Goal: Task Accomplishment & Management: Complete application form

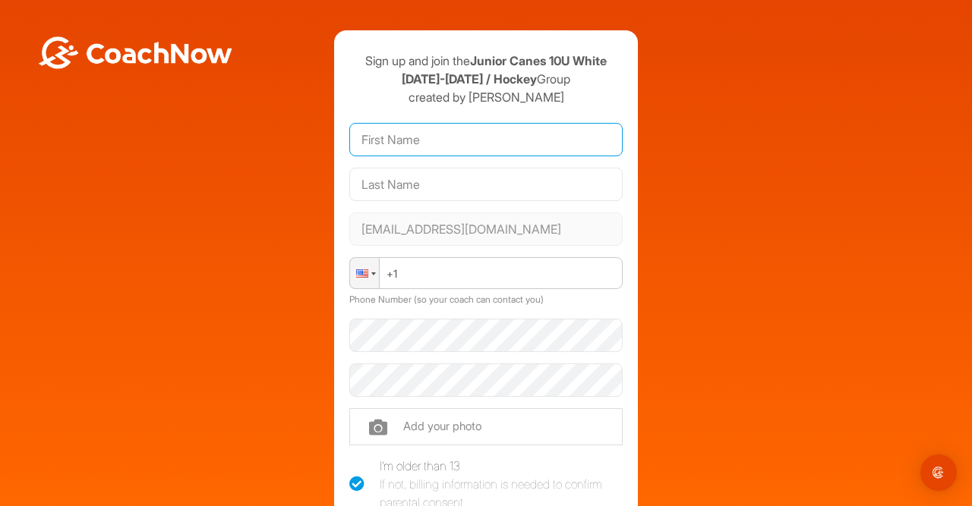
click at [495, 148] on input "text" at bounding box center [485, 139] width 273 height 33
type input "Alison"
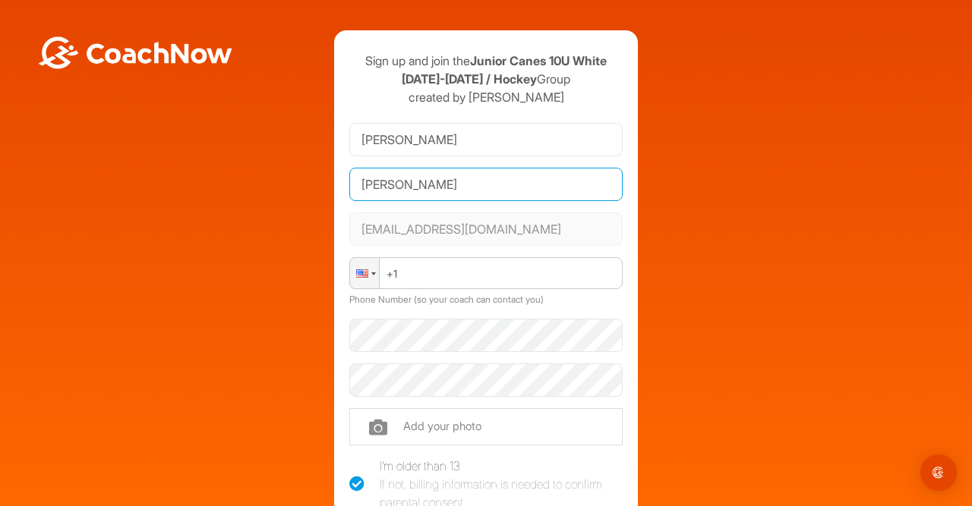
type input "Sculley"
click at [513, 248] on div "[EMAIL_ADDRESS][DOMAIN_NAME]" at bounding box center [485, 229] width 273 height 45
click at [373, 276] on div at bounding box center [364, 273] width 29 height 30
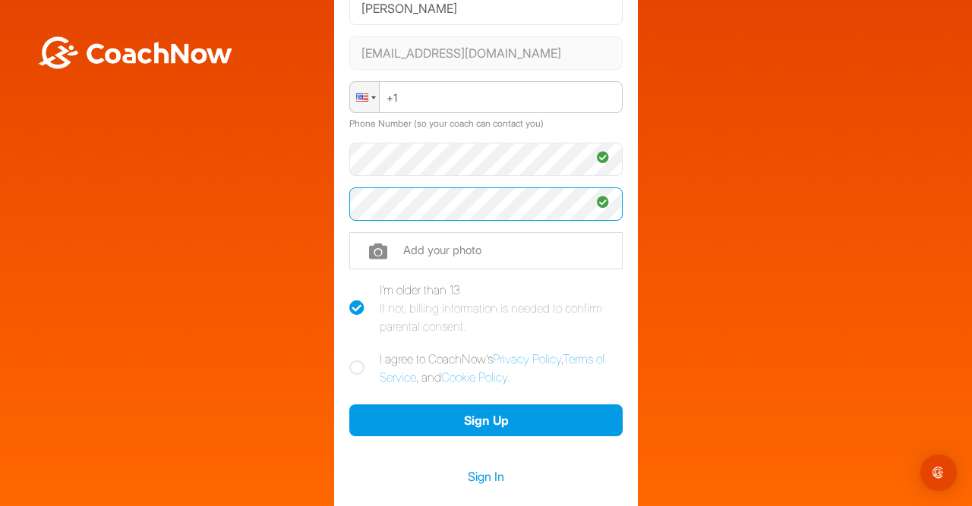
scroll to position [264, 0]
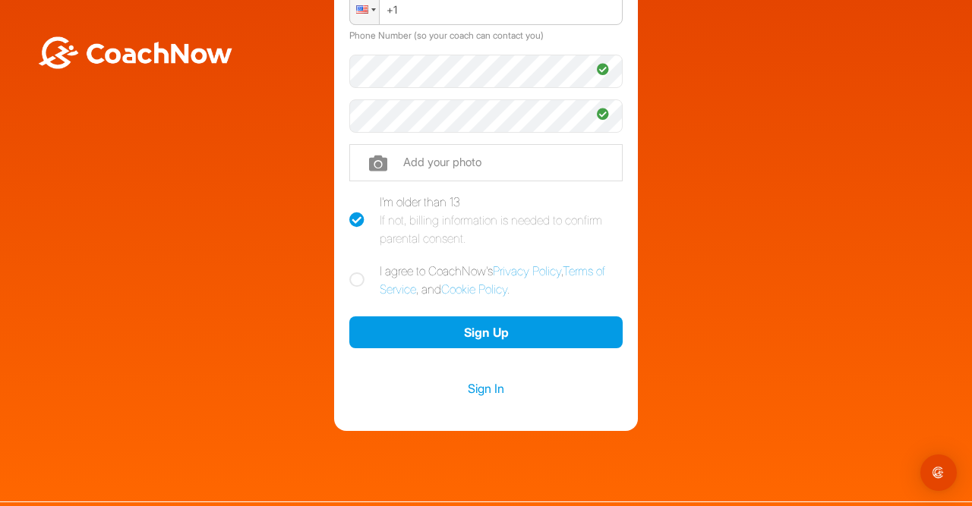
click at [367, 280] on label "I agree to CoachNow's Privacy Policy , Terms of Service , and Cookie Policy ." at bounding box center [485, 280] width 273 height 36
click at [359, 272] on input "I agree to CoachNow's Privacy Policy , Terms of Service , and Cookie Policy ." at bounding box center [354, 267] width 10 height 10
checkbox input "true"
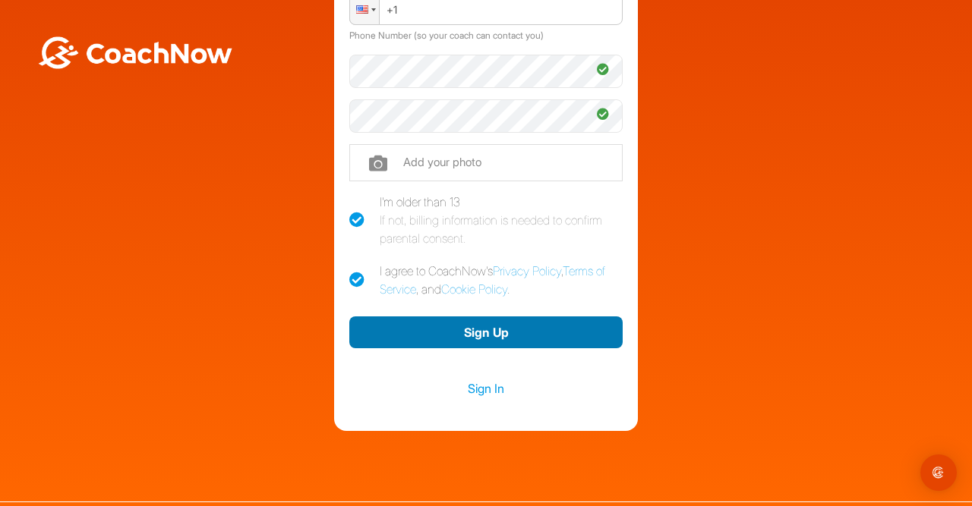
scroll to position [88, 0]
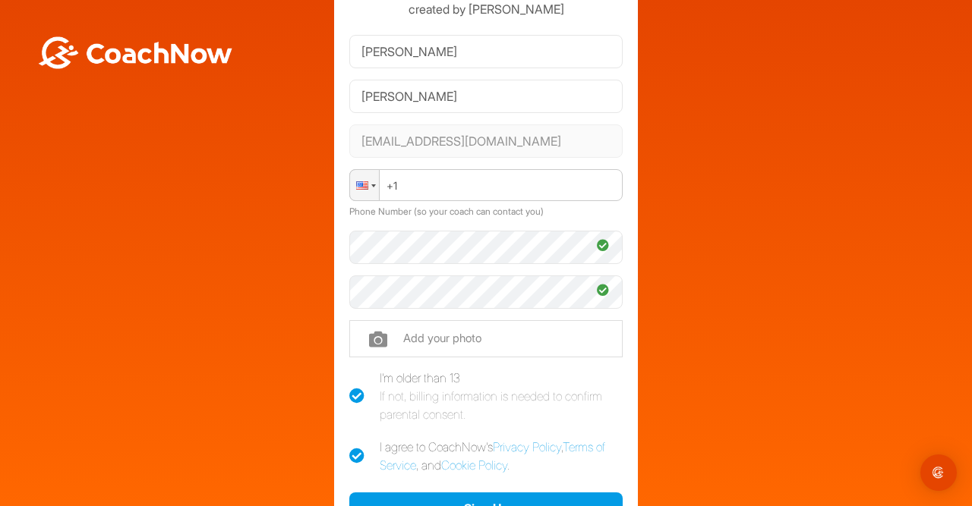
click at [362, 188] on div at bounding box center [362, 185] width 12 height 8
click at [475, 497] on button "Sign Up" at bounding box center [485, 509] width 273 height 33
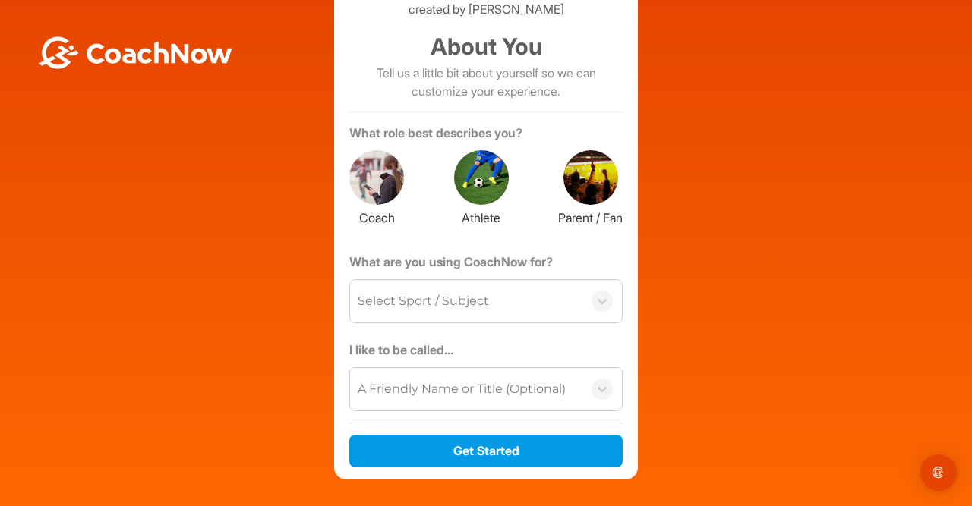
click at [579, 200] on div at bounding box center [590, 177] width 55 height 55
click at [591, 294] on div at bounding box center [601, 301] width 39 height 21
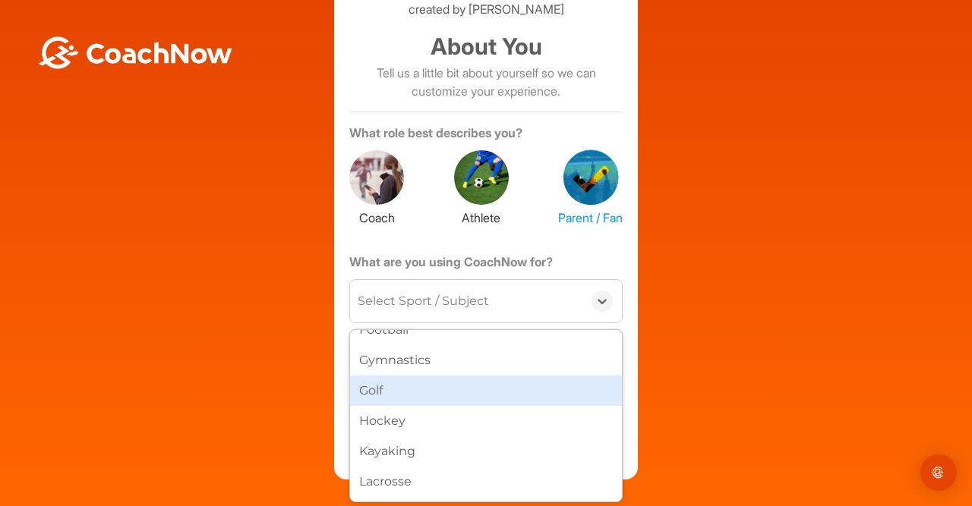
scroll to position [440, 0]
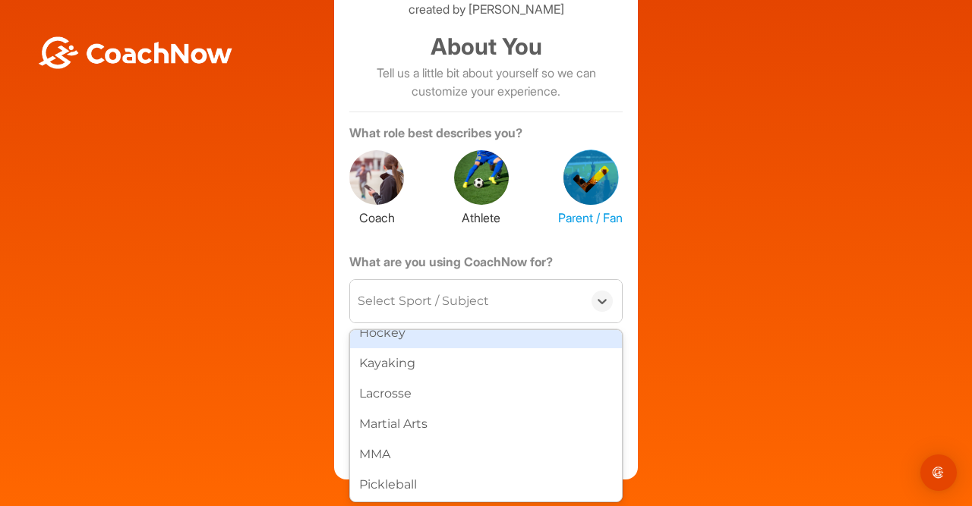
click at [541, 339] on div "Hockey" at bounding box center [486, 333] width 272 height 30
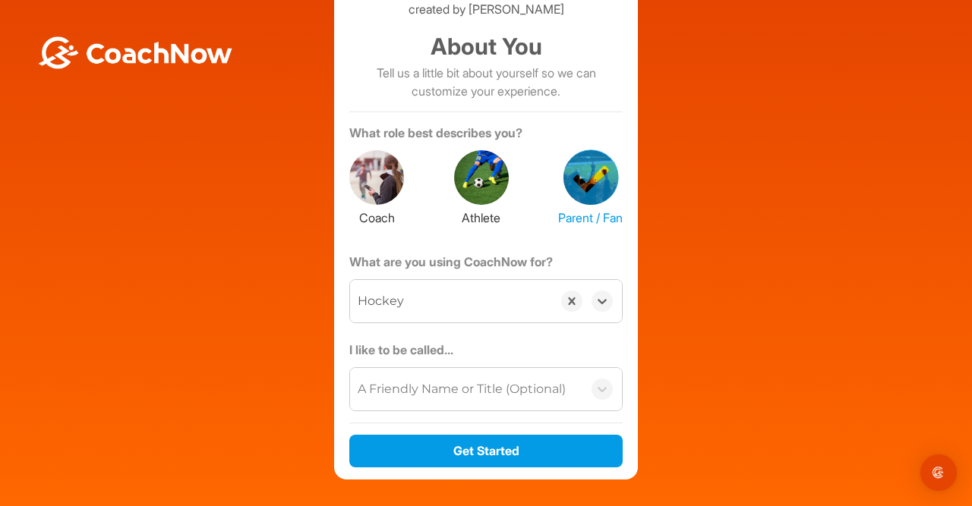
scroll to position [166, 0]
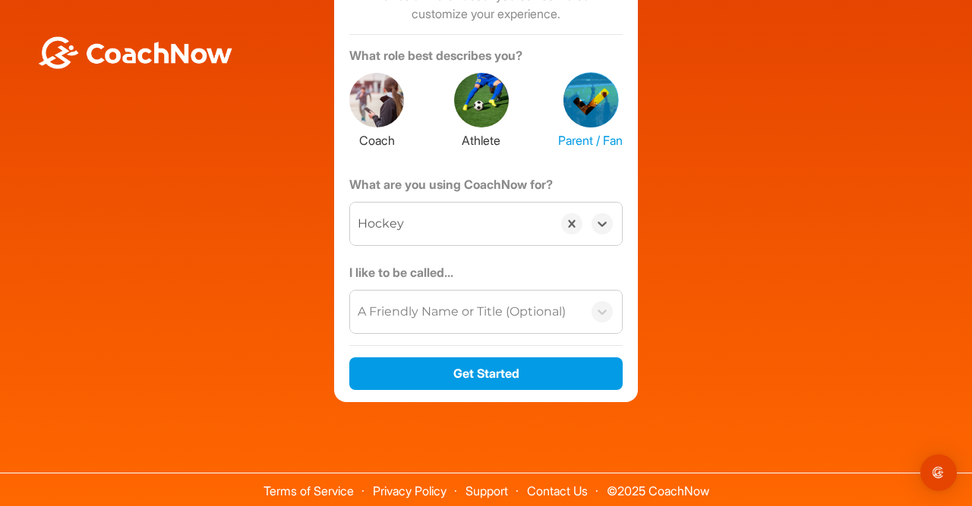
click at [528, 311] on div "A Friendly Name or Title (Optional)" at bounding box center [462, 312] width 208 height 18
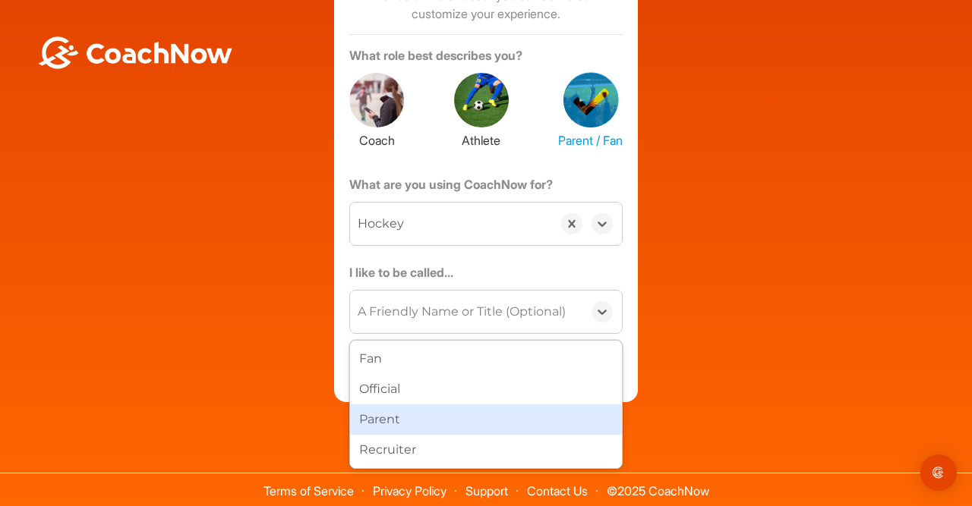
click at [456, 409] on div "Parent" at bounding box center [486, 420] width 272 height 30
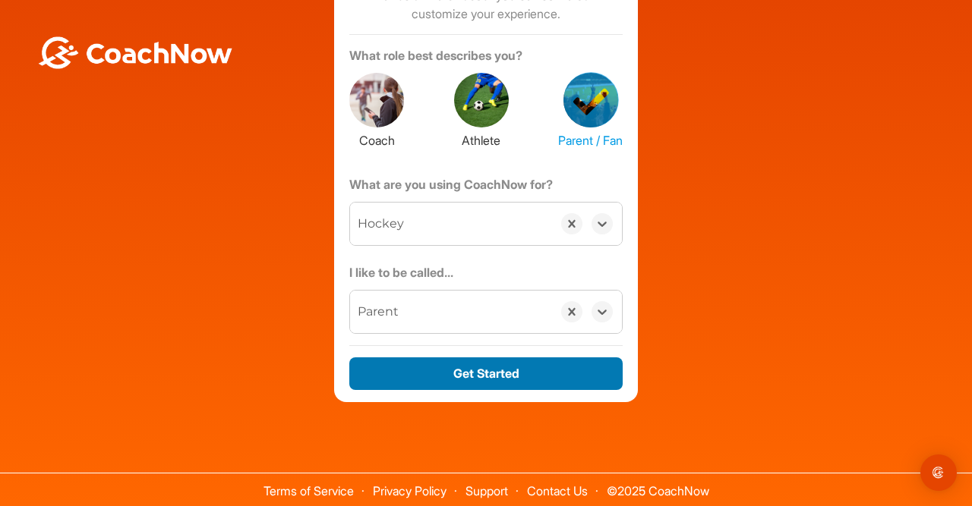
click at [462, 366] on button "Get Started" at bounding box center [485, 374] width 273 height 33
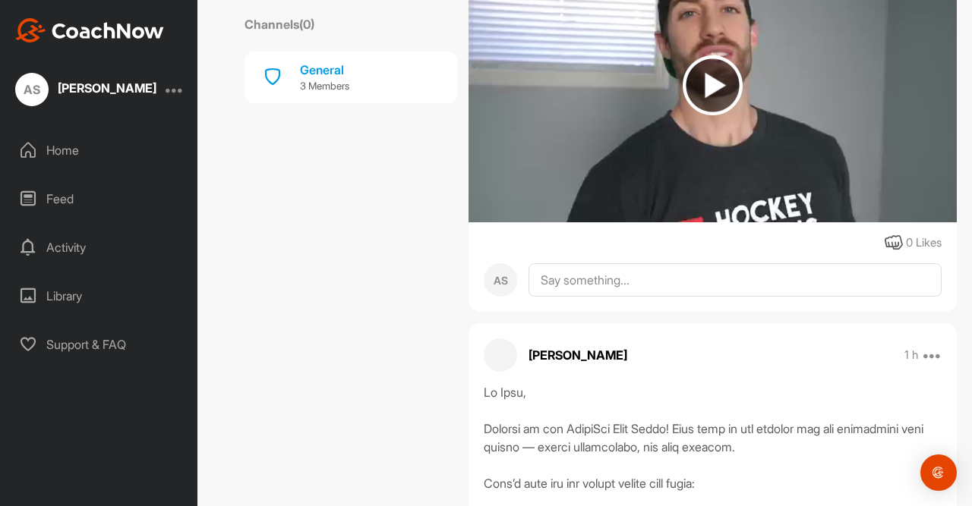
scroll to position [793, 0]
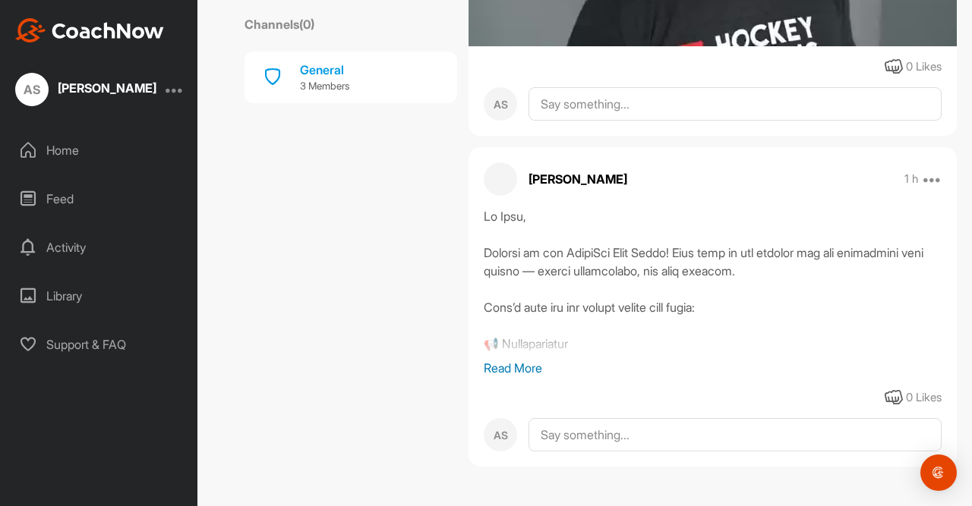
click at [540, 364] on p "Read More" at bounding box center [713, 368] width 458 height 18
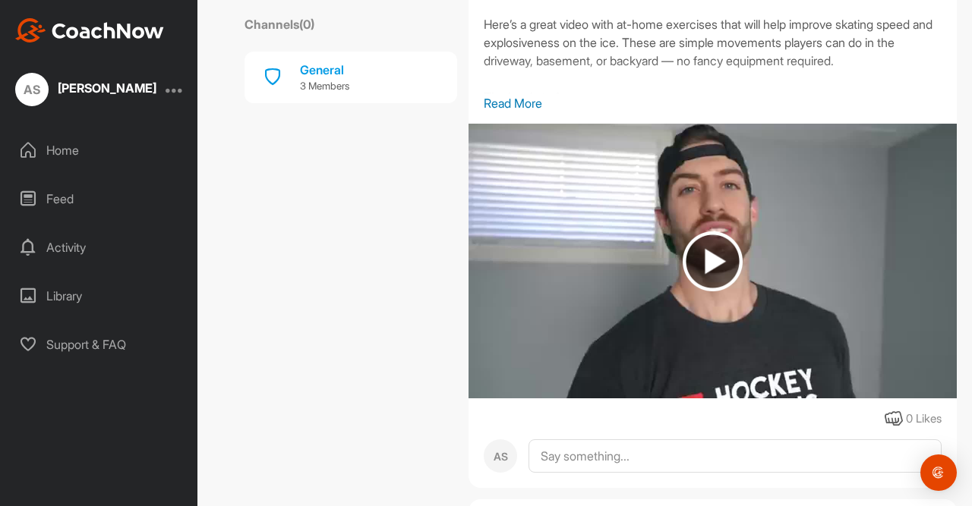
scroll to position [0, 0]
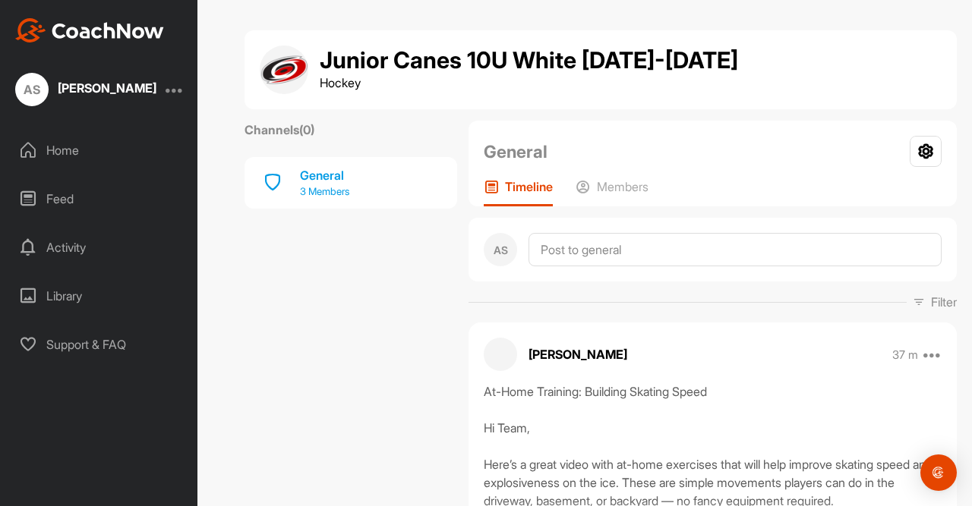
click at [322, 180] on div "General" at bounding box center [324, 175] width 49 height 18
click at [327, 181] on div "General" at bounding box center [324, 175] width 49 height 18
click at [648, 184] on p "Members" at bounding box center [623, 186] width 52 height 15
